Goal: Find specific page/section

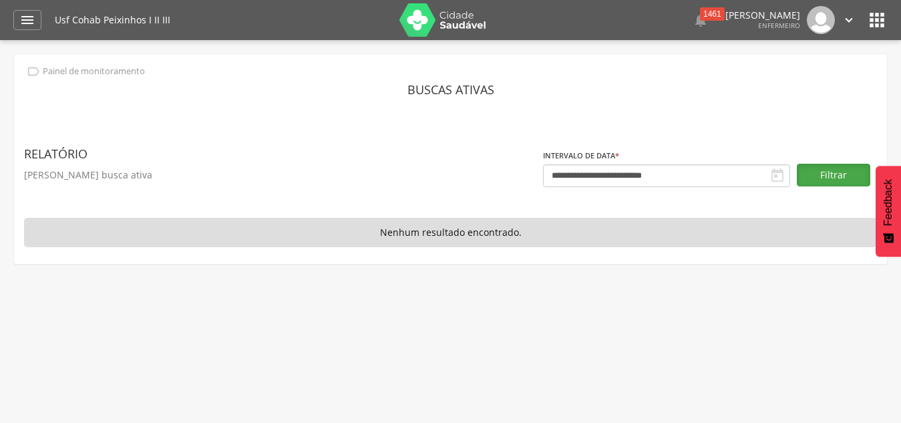
click at [828, 178] on button "Filtrar" at bounding box center [833, 175] width 73 height 23
click at [700, 17] on div "1461" at bounding box center [712, 13] width 25 height 13
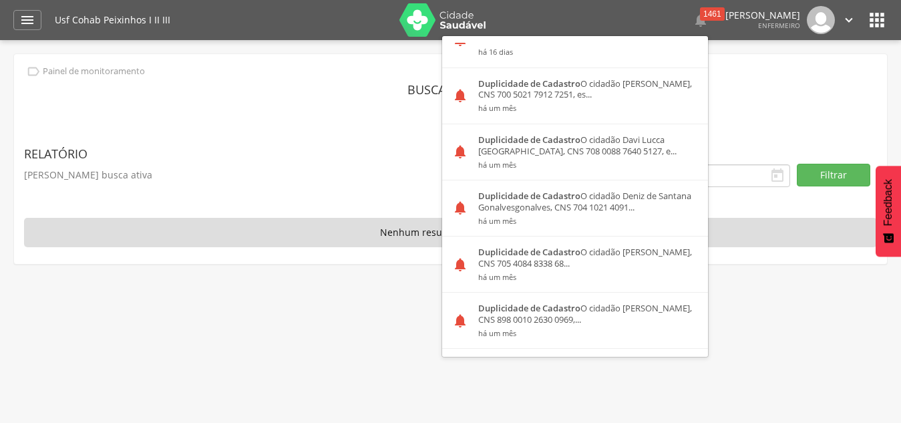
scroll to position [334, 0]
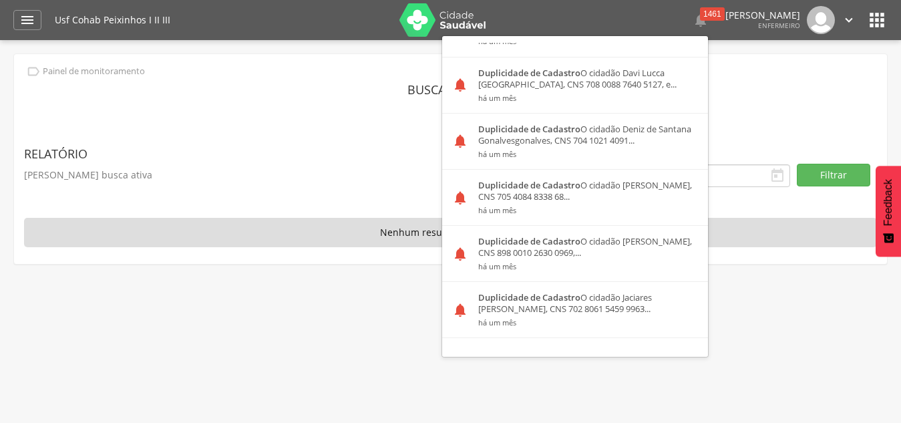
click at [822, 80] on header "Buscas ativas" at bounding box center [450, 89] width 853 height 24
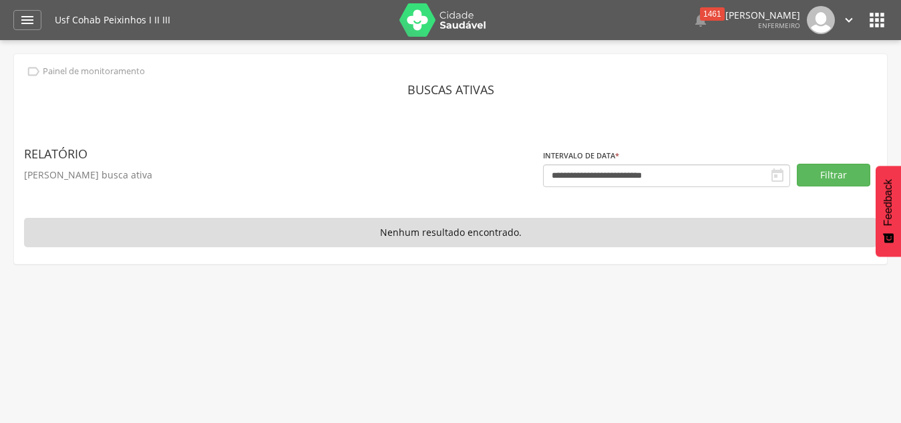
click at [849, 19] on icon "" at bounding box center [848, 20] width 15 height 15
click at [716, 93] on header "Buscas ativas" at bounding box center [450, 89] width 853 height 24
click at [871, 18] on icon "" at bounding box center [876, 19] width 21 height 21
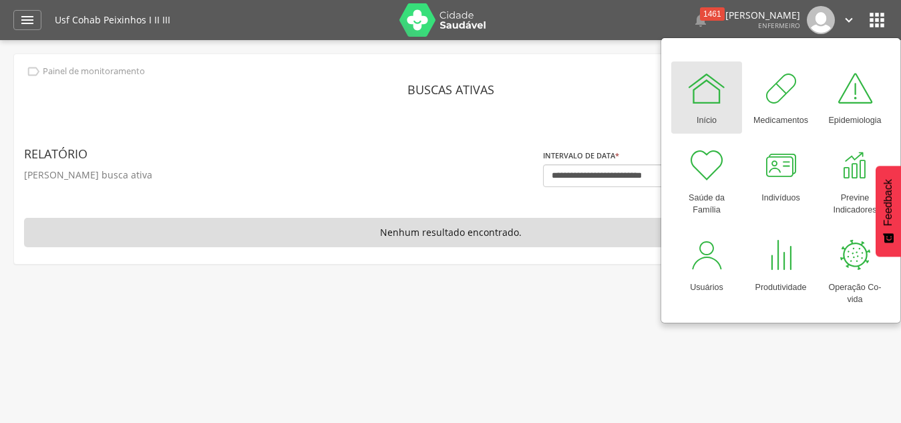
click at [689, 121] on link "Início" at bounding box center [706, 97] width 71 height 72
click at [707, 106] on div at bounding box center [706, 88] width 40 height 40
click at [709, 89] on div at bounding box center [706, 88] width 40 height 40
